Goal: Check status: Check status

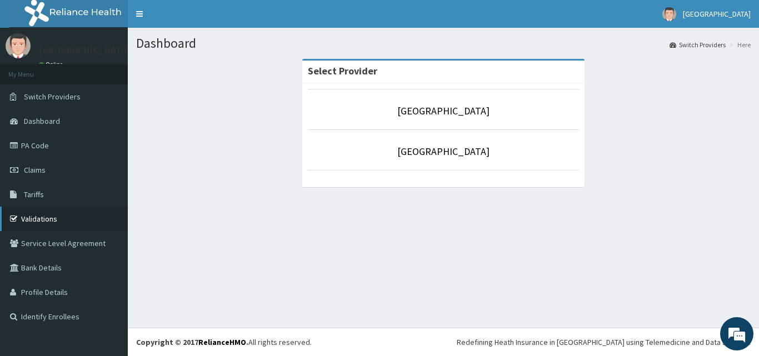
click at [32, 214] on link "Validations" at bounding box center [64, 219] width 128 height 24
click at [42, 224] on link "Validations" at bounding box center [64, 219] width 128 height 24
click at [44, 178] on link "Claims" at bounding box center [64, 170] width 128 height 24
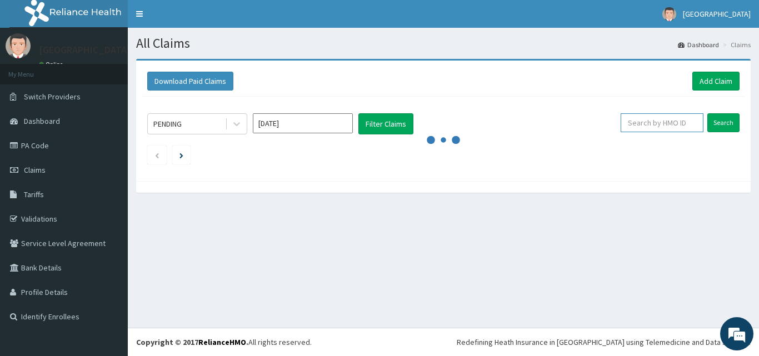
click at [654, 120] on input "text" at bounding box center [661, 122] width 83 height 19
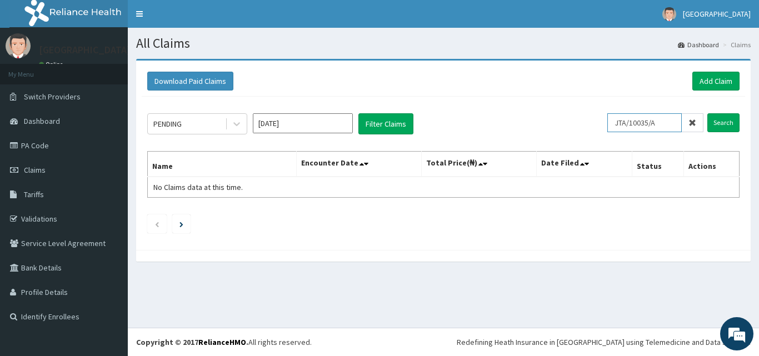
click at [707, 113] on input "Search" at bounding box center [723, 122] width 32 height 19
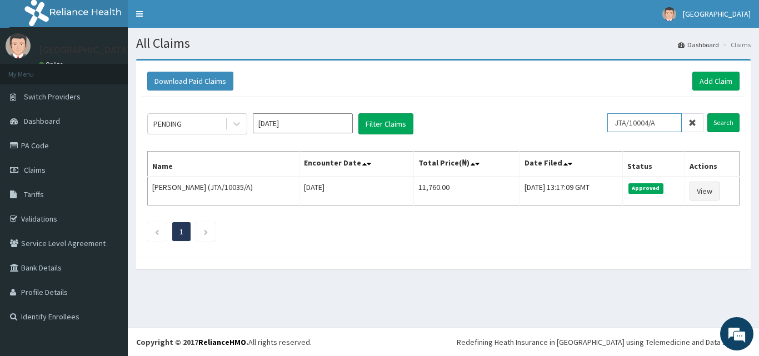
type input "JTA/10004/A"
click at [707, 113] on input "Search" at bounding box center [723, 122] width 32 height 19
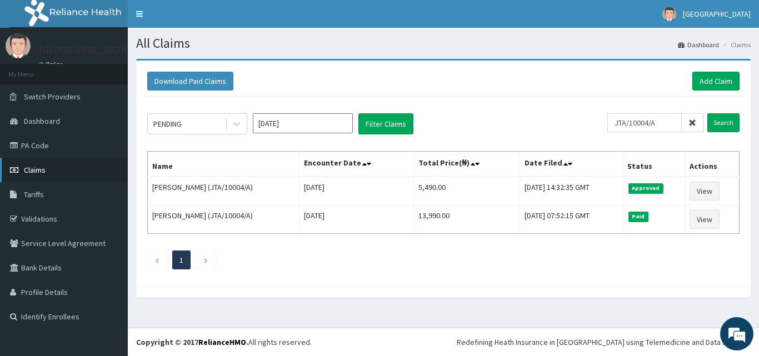
click at [57, 170] on link "Claims" at bounding box center [64, 170] width 128 height 24
